Goal: Task Accomplishment & Management: Use online tool/utility

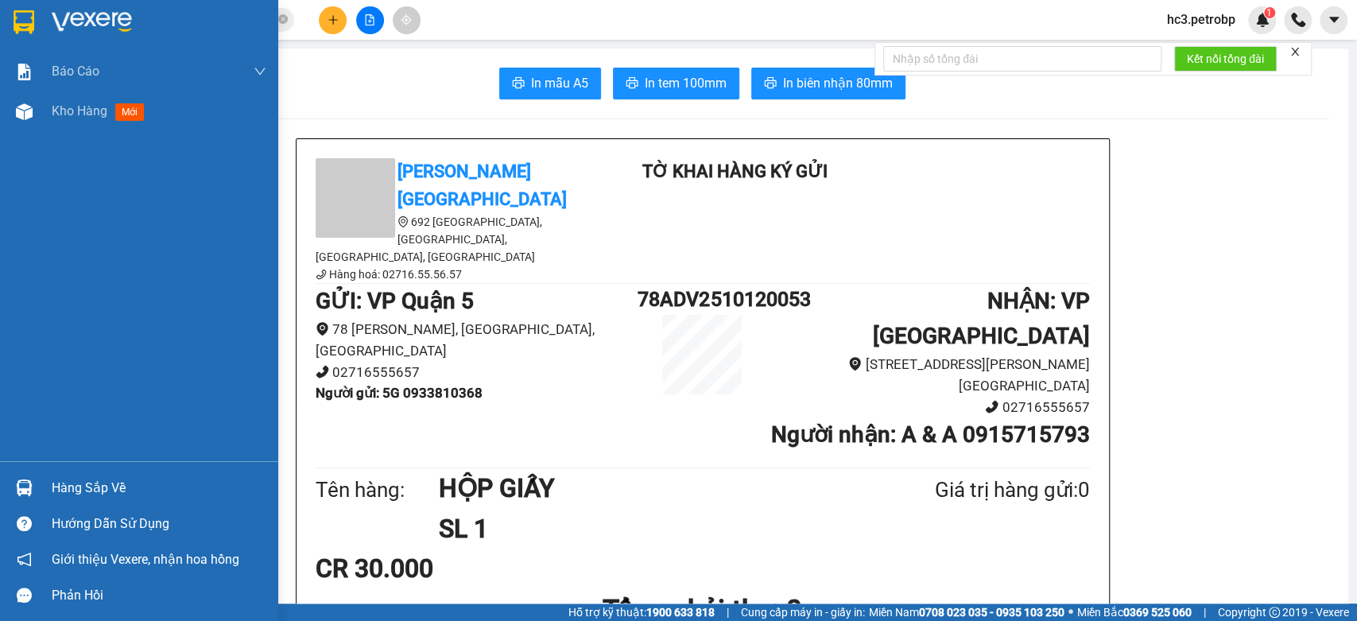
click at [91, 17] on img at bounding box center [92, 22] width 80 height 24
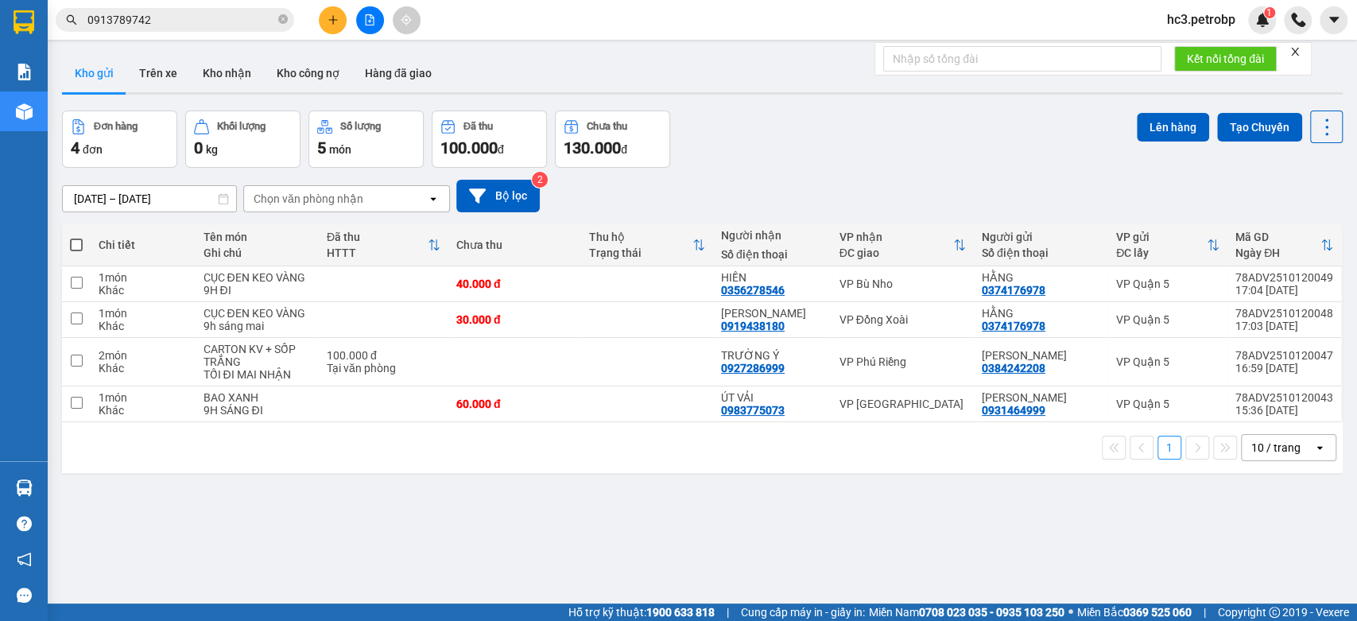
click at [899, 137] on div "Đơn hàng 4 đơn Khối lượng 0 kg Số lượng 5 món Đã thu 100.000 đ Chưa thu 130.000…" at bounding box center [702, 139] width 1281 height 57
click at [335, 19] on icon "plus" at bounding box center [332, 19] width 9 height 1
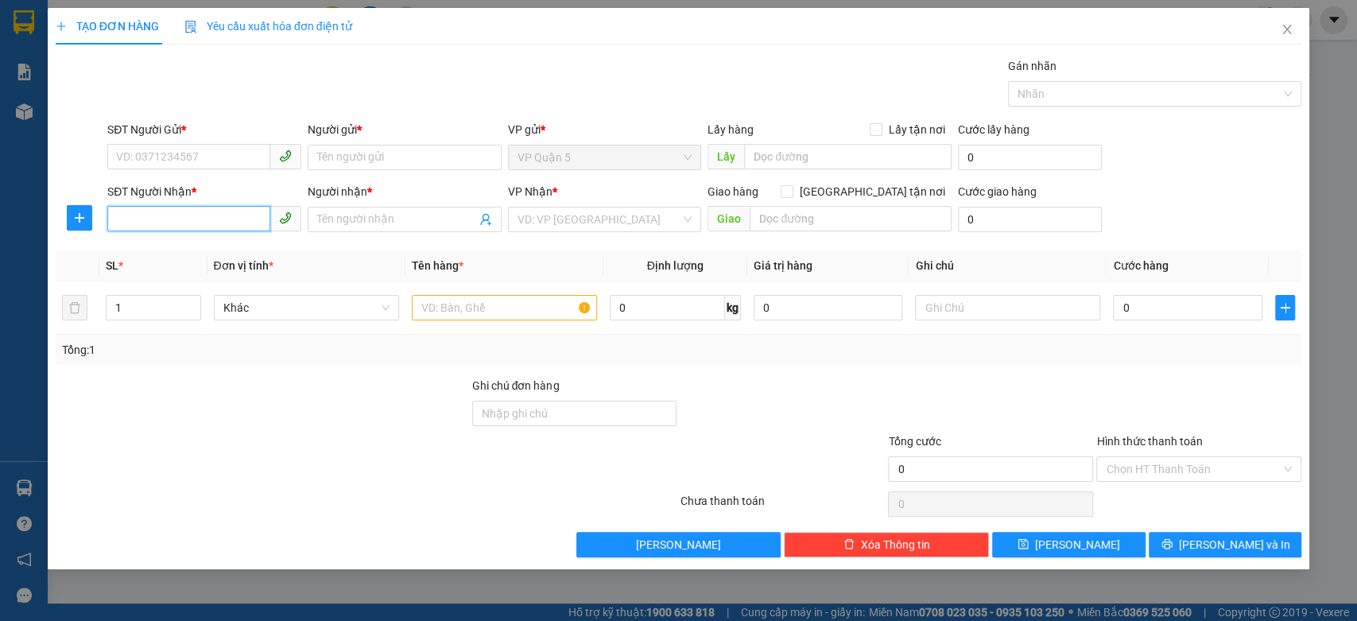
click at [224, 219] on input "SĐT Người Nhận *" at bounding box center [188, 218] width 163 height 25
click at [1289, 29] on icon "close" at bounding box center [1287, 29] width 13 height 13
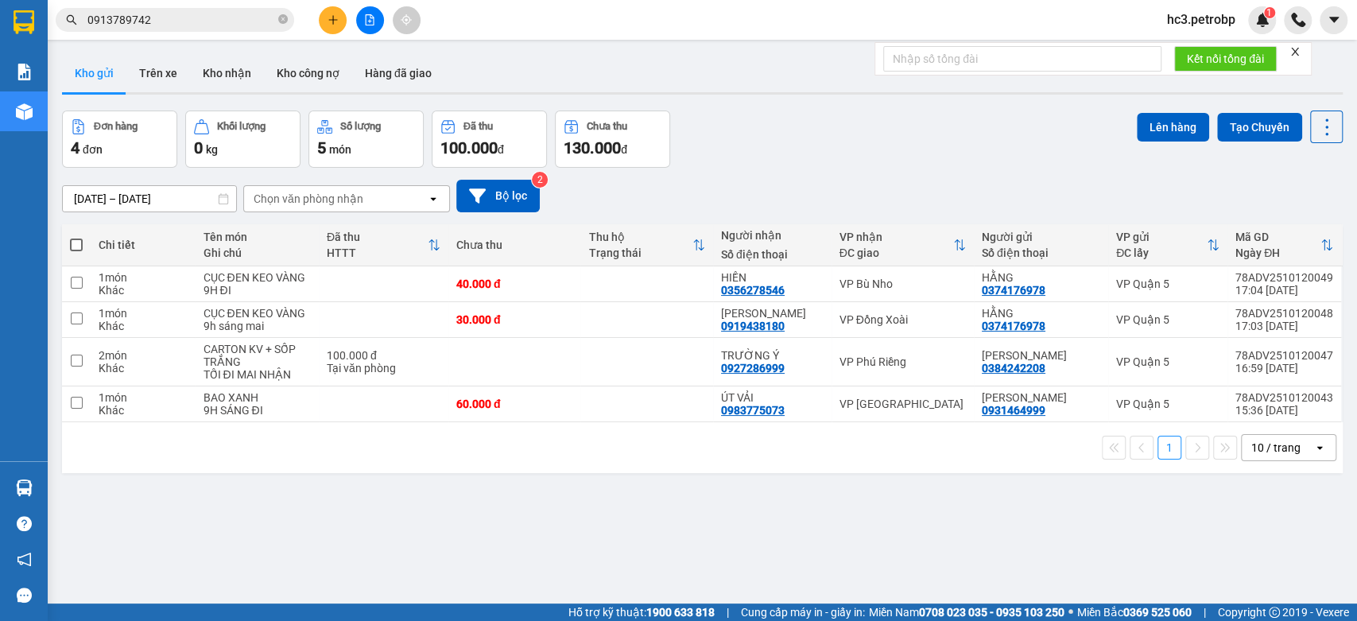
click at [976, 132] on div "Đơn hàng 4 đơn Khối lượng 0 kg Số lượng 5 món Đã thu 100.000 đ Chưa thu 130.000…" at bounding box center [702, 139] width 1281 height 57
